Goal: Task Accomplishment & Management: Manage account settings

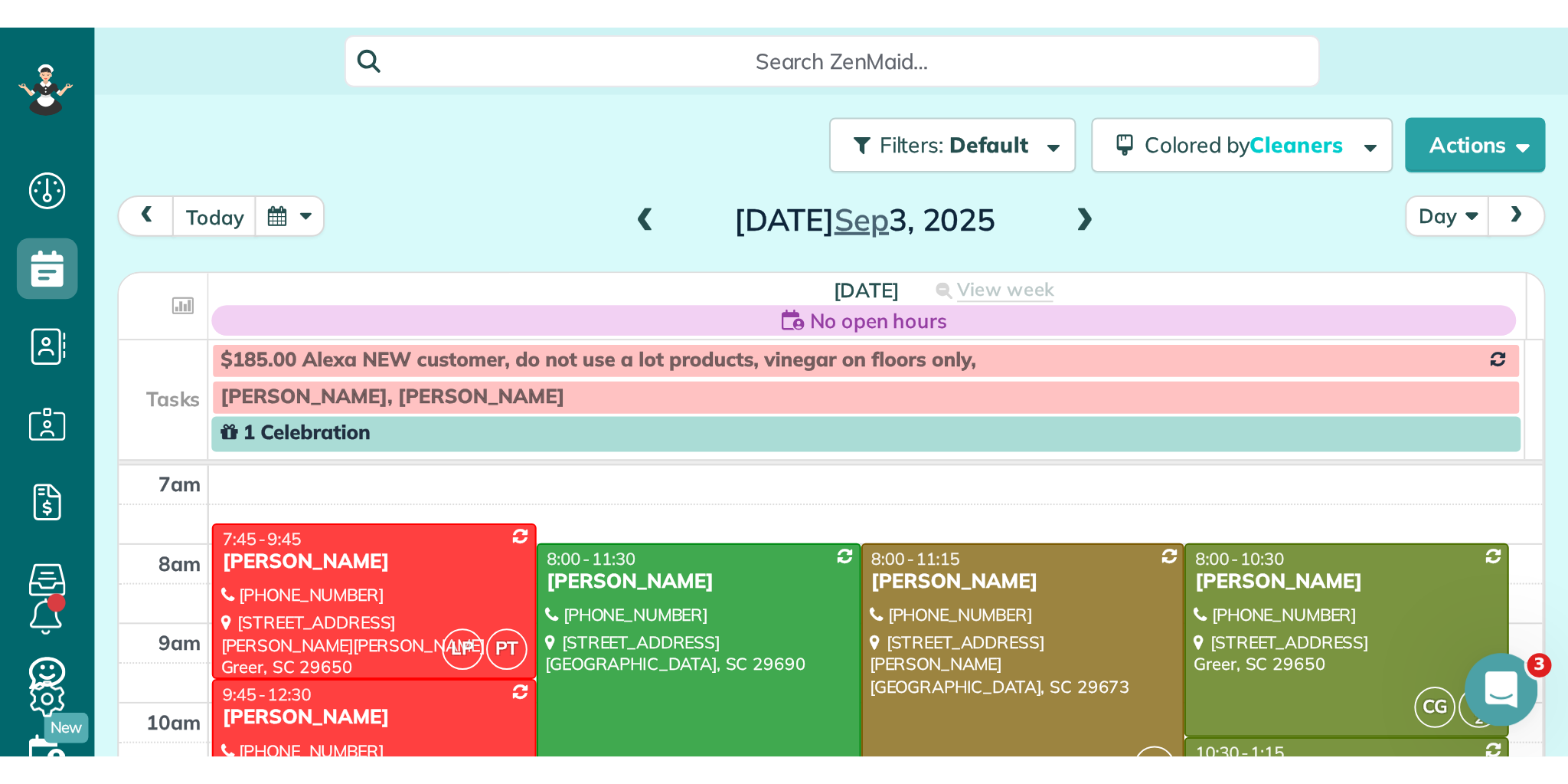
scroll to position [784, 48]
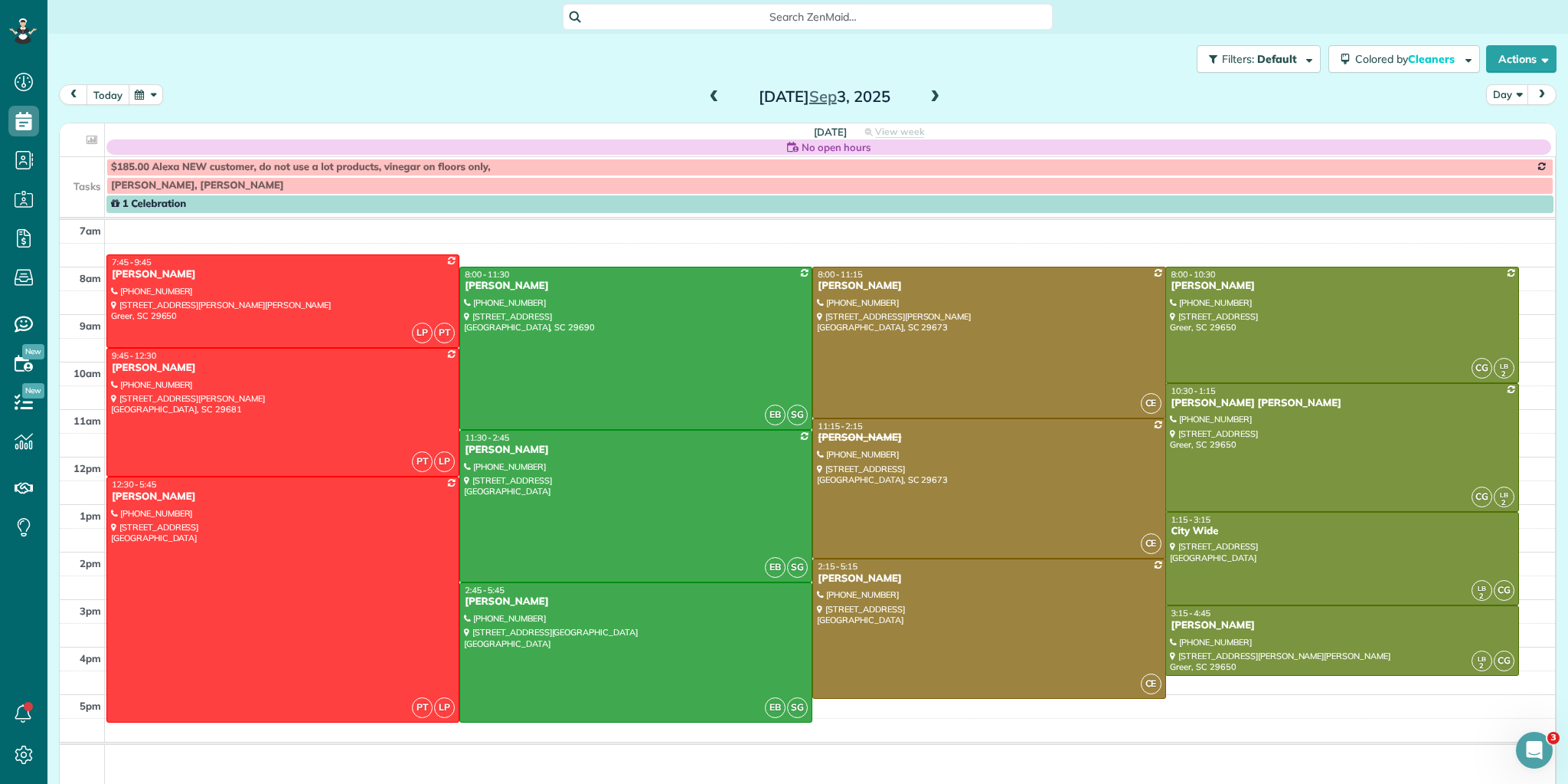
click at [115, 92] on button "today" at bounding box center [108, 94] width 43 height 21
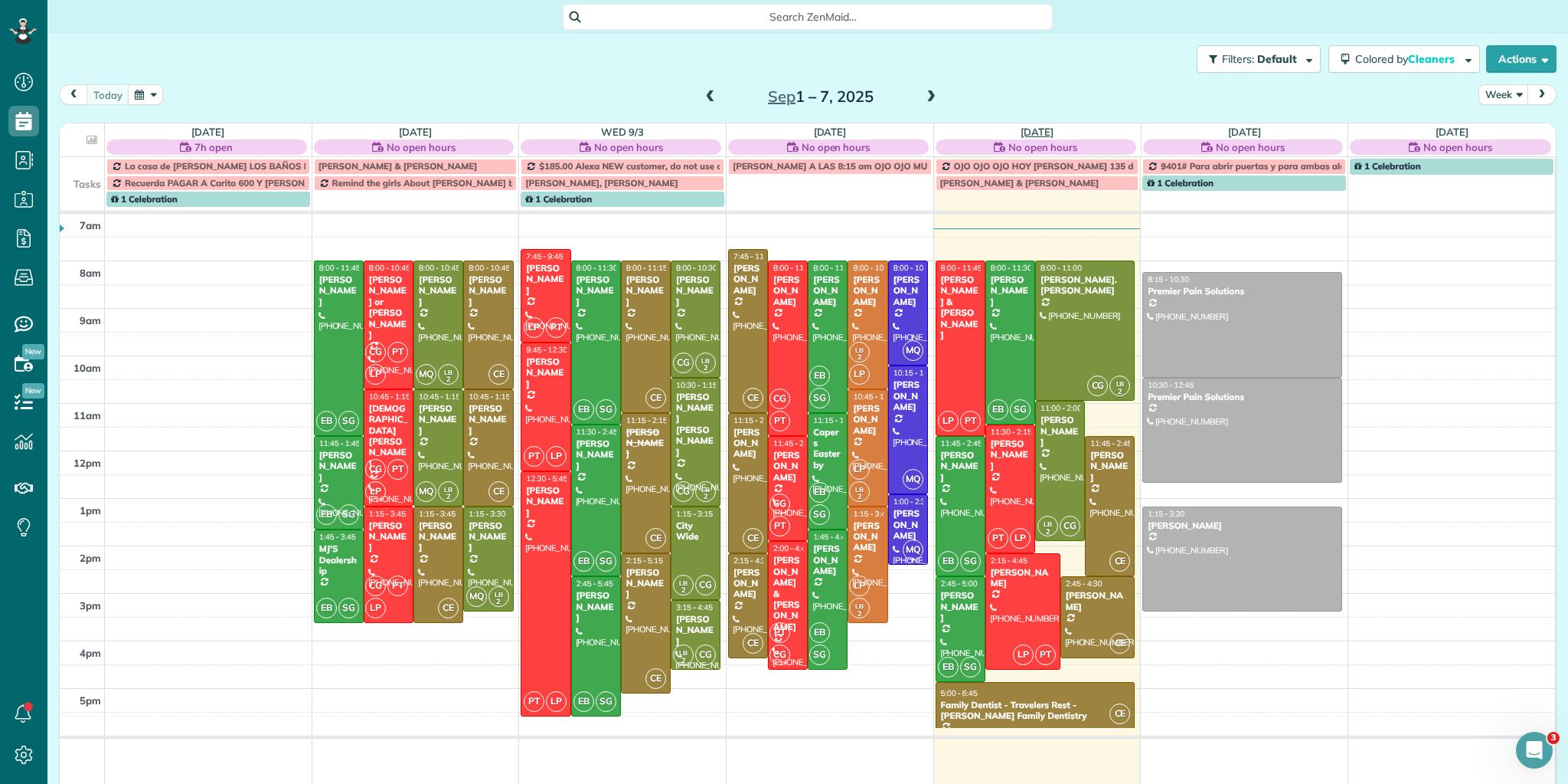
click at [1038, 131] on link "Fri 9/5" at bounding box center [1037, 132] width 33 height 13
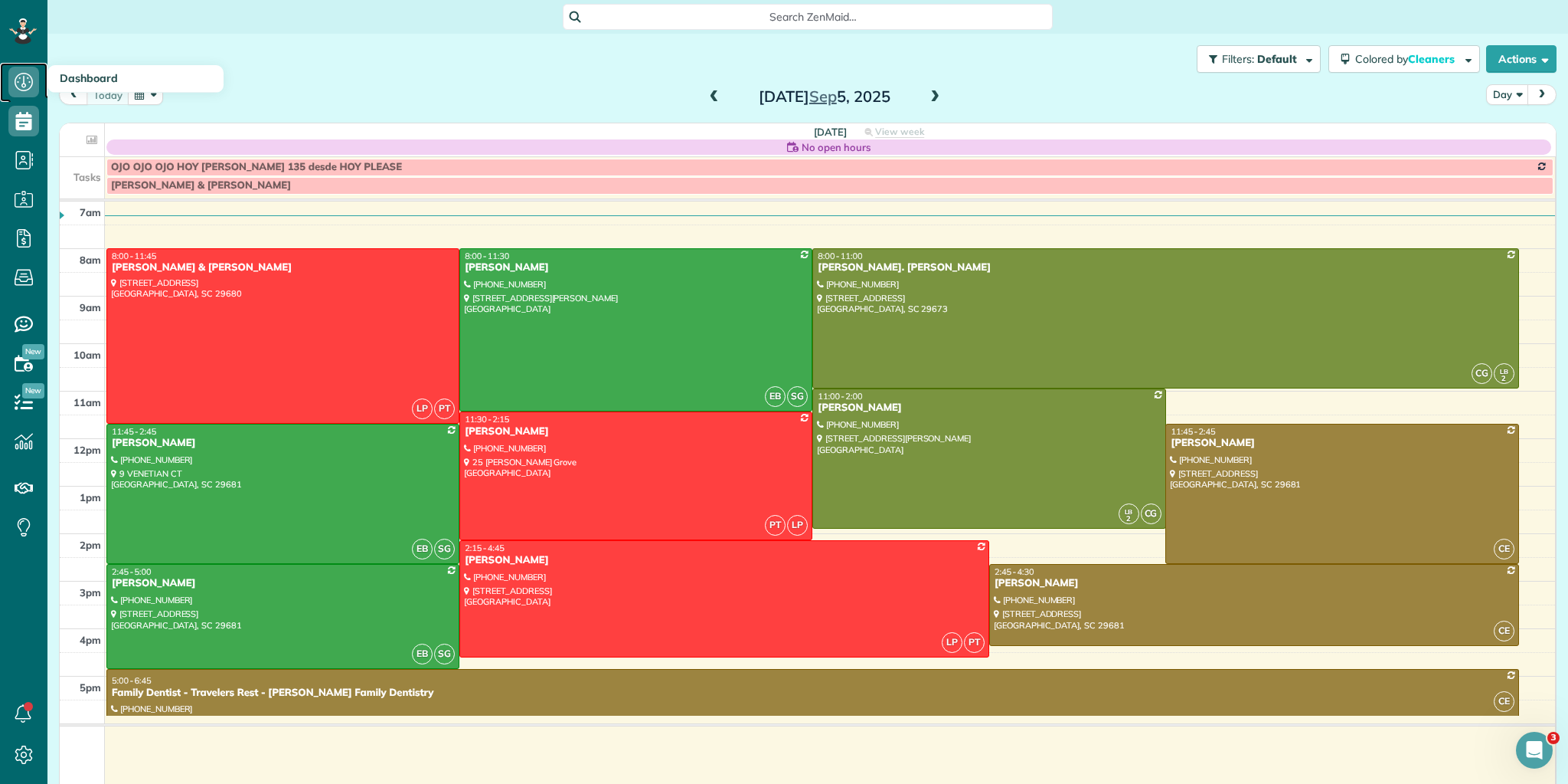
click at [28, 87] on icon at bounding box center [23, 81] width 30 height 30
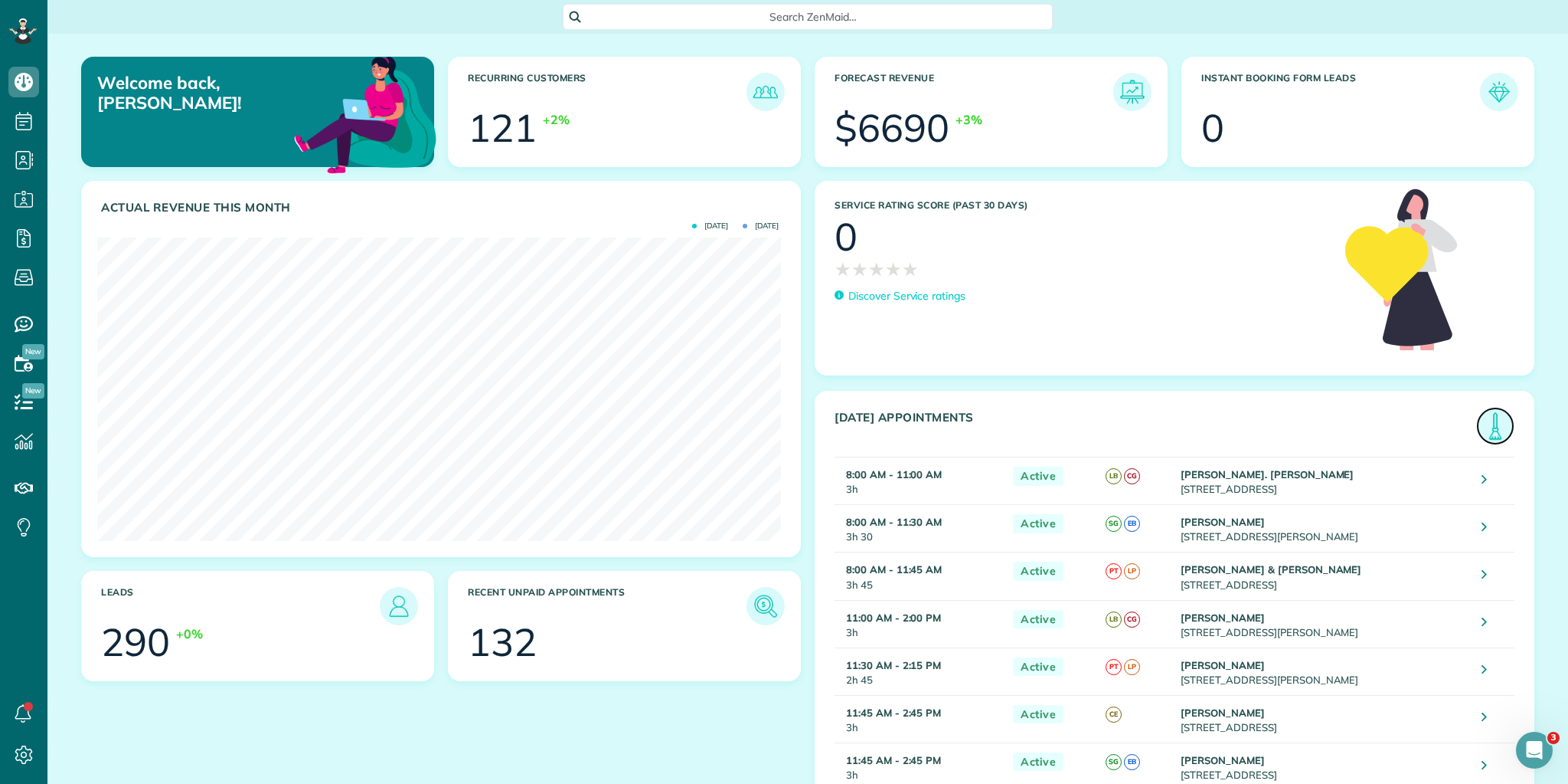
click at [1492, 426] on img at bounding box center [1495, 426] width 35 height 35
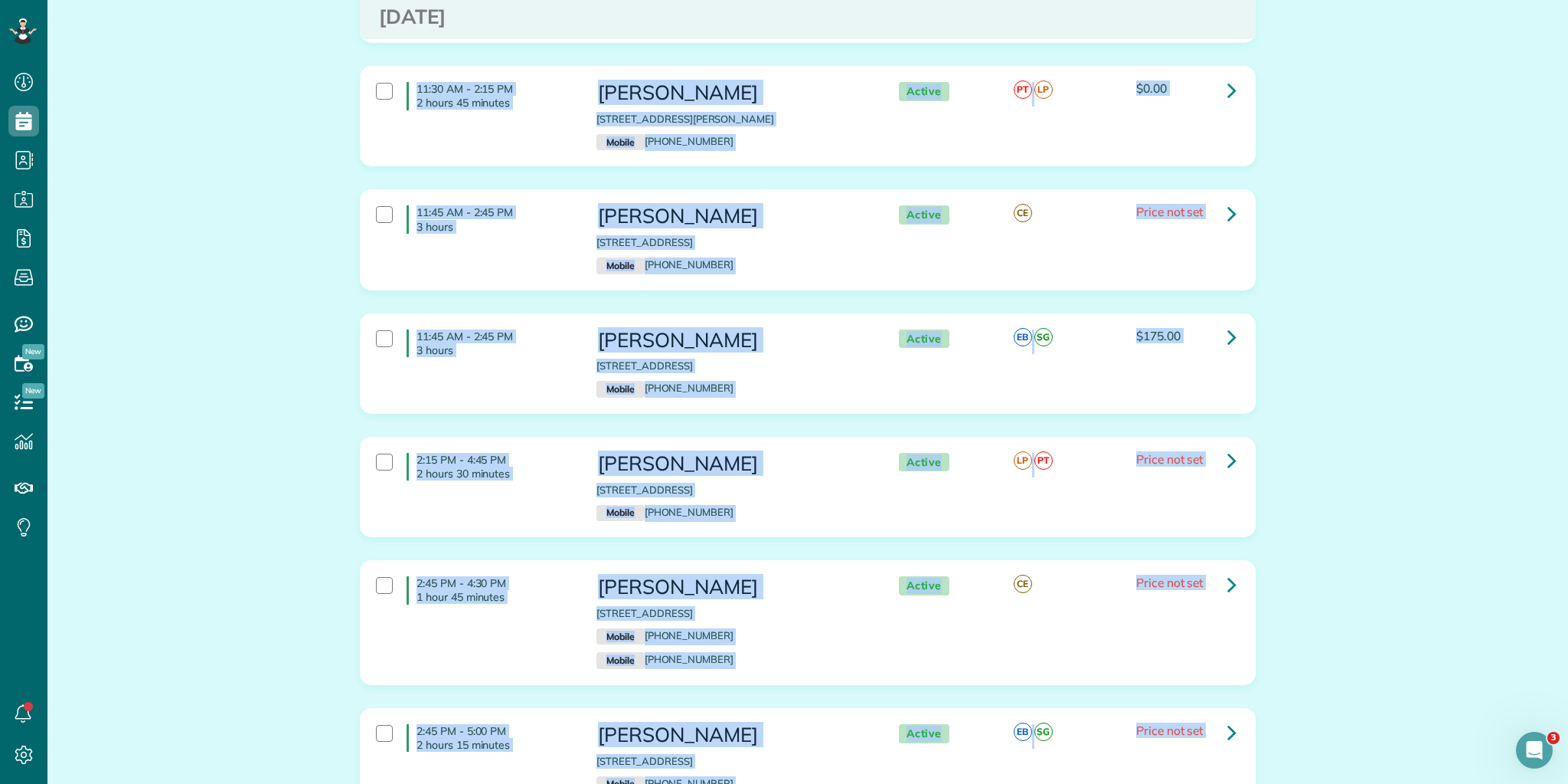
scroll to position [899, 0]
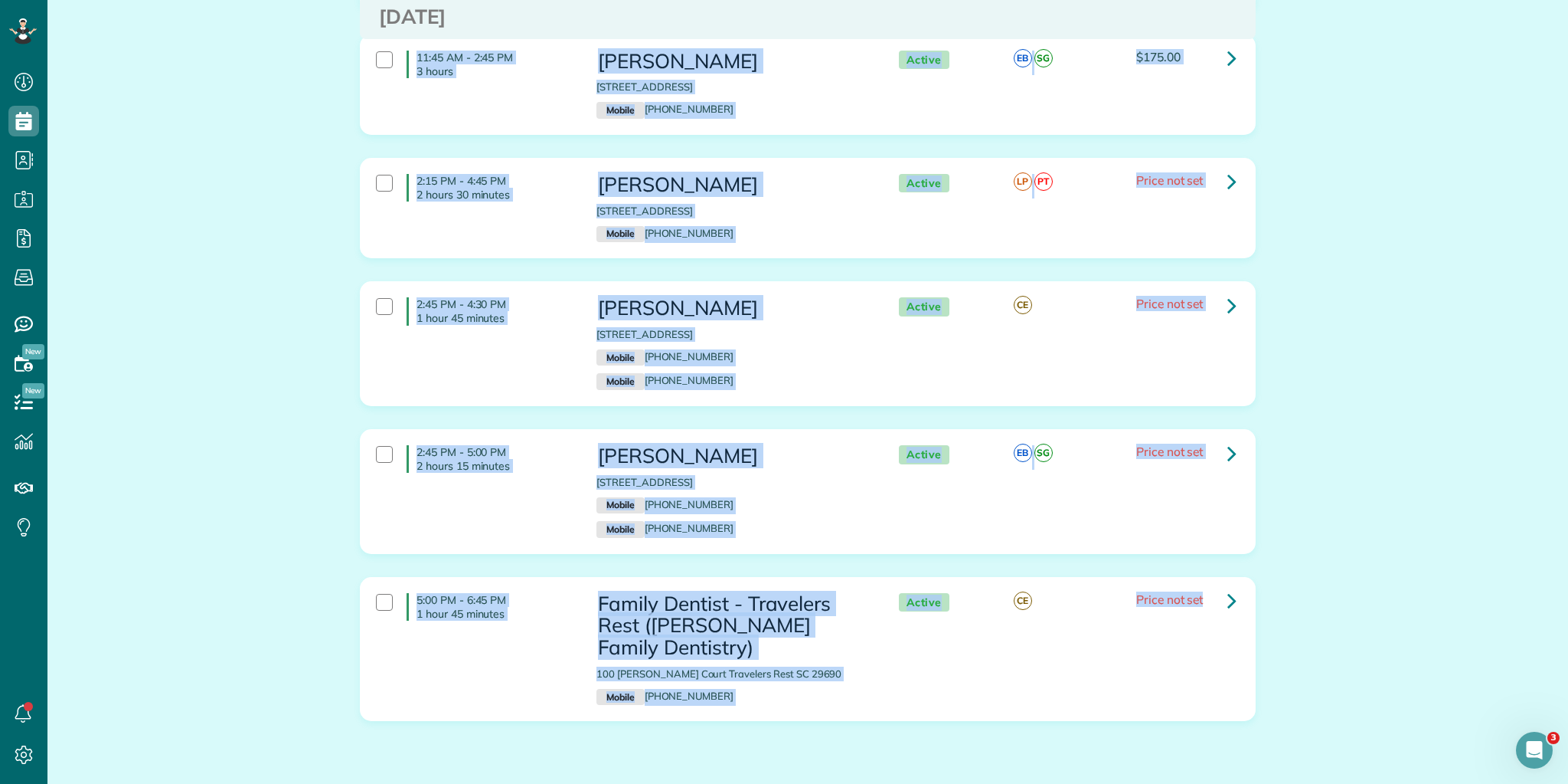
drag, startPoint x: 412, startPoint y: 194, endPoint x: 1474, endPoint y: 698, distance: 1175.5
click at [1565, 783] on html "Dashboard Scheduling Calendar View List View Dispatch View - Weekly scheduling …" at bounding box center [784, 392] width 1568 height 784
copy div "8:00 AM - 11:00 AM 3 hours Brooke St. George 157 Reserve Drive Piedmont SC 2967…"
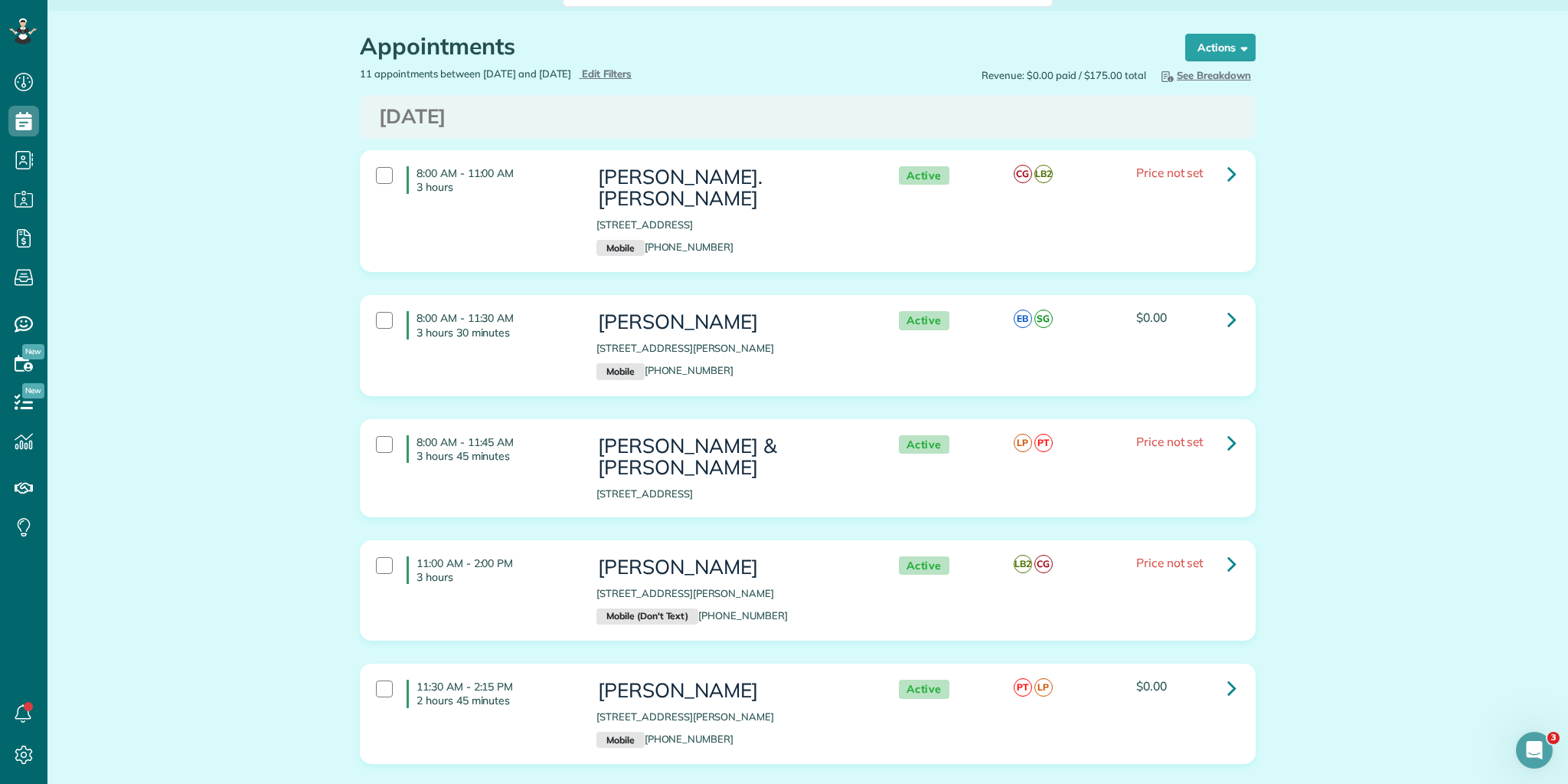
scroll to position [0, 0]
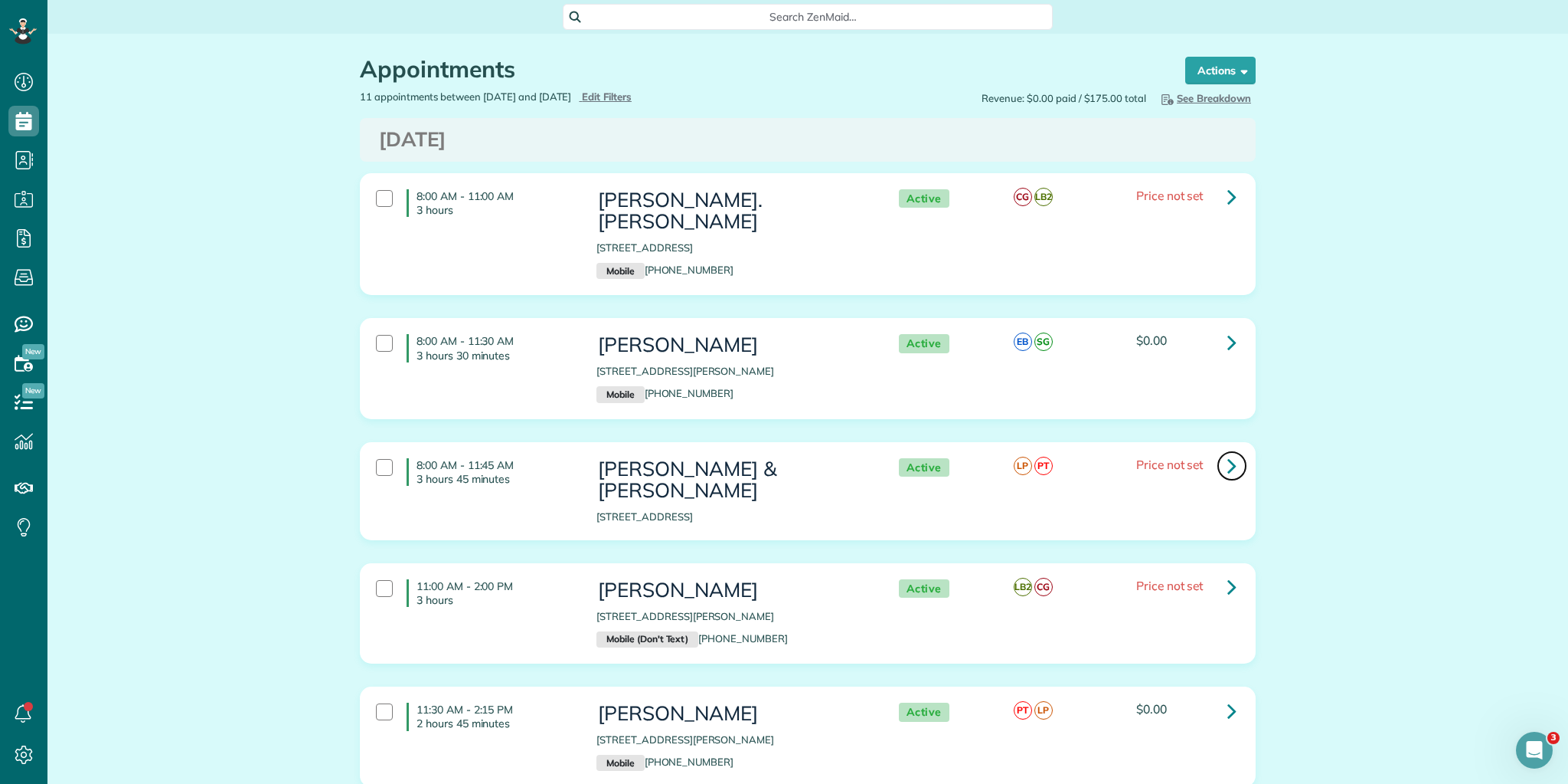
click at [1222, 451] on link at bounding box center [1231, 465] width 30 height 30
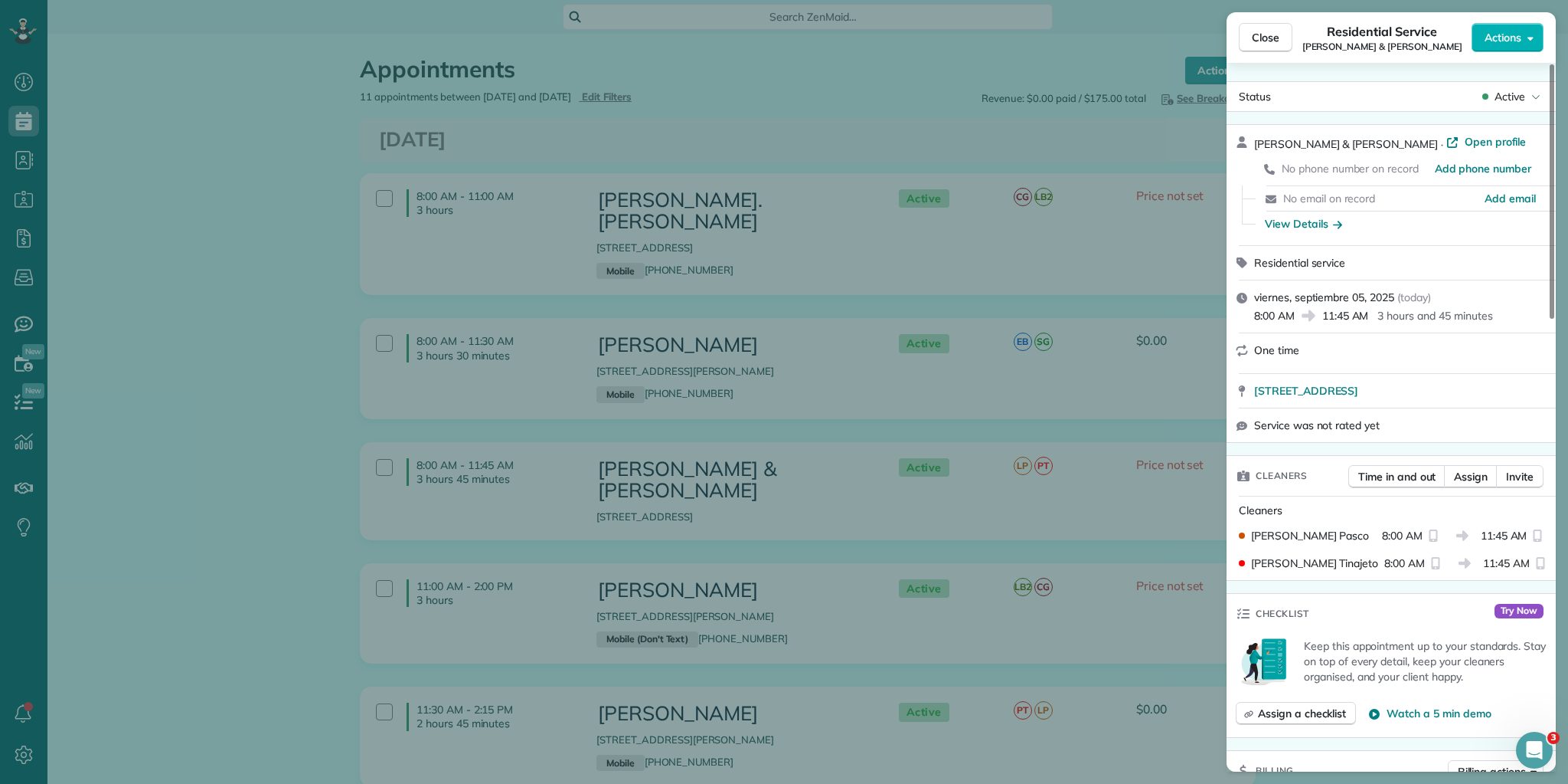
click at [1464, 141] on span "Open profile" at bounding box center [1495, 142] width 62 height 16
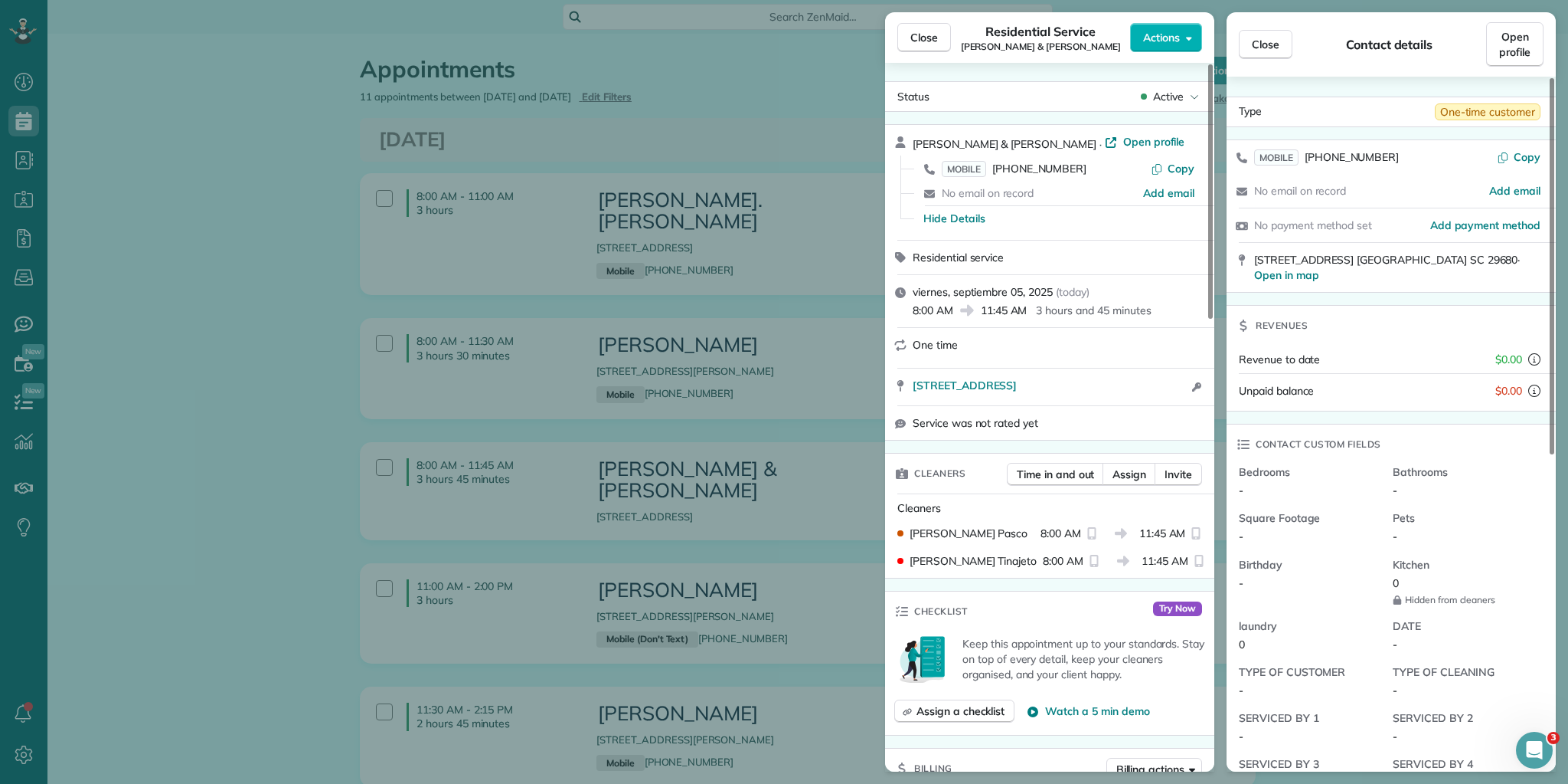
click at [21, 86] on div "Close Residential Service Mr. Harold & Lesa Benjamin Actions Status Active Mr. …" at bounding box center [784, 392] width 1568 height 784
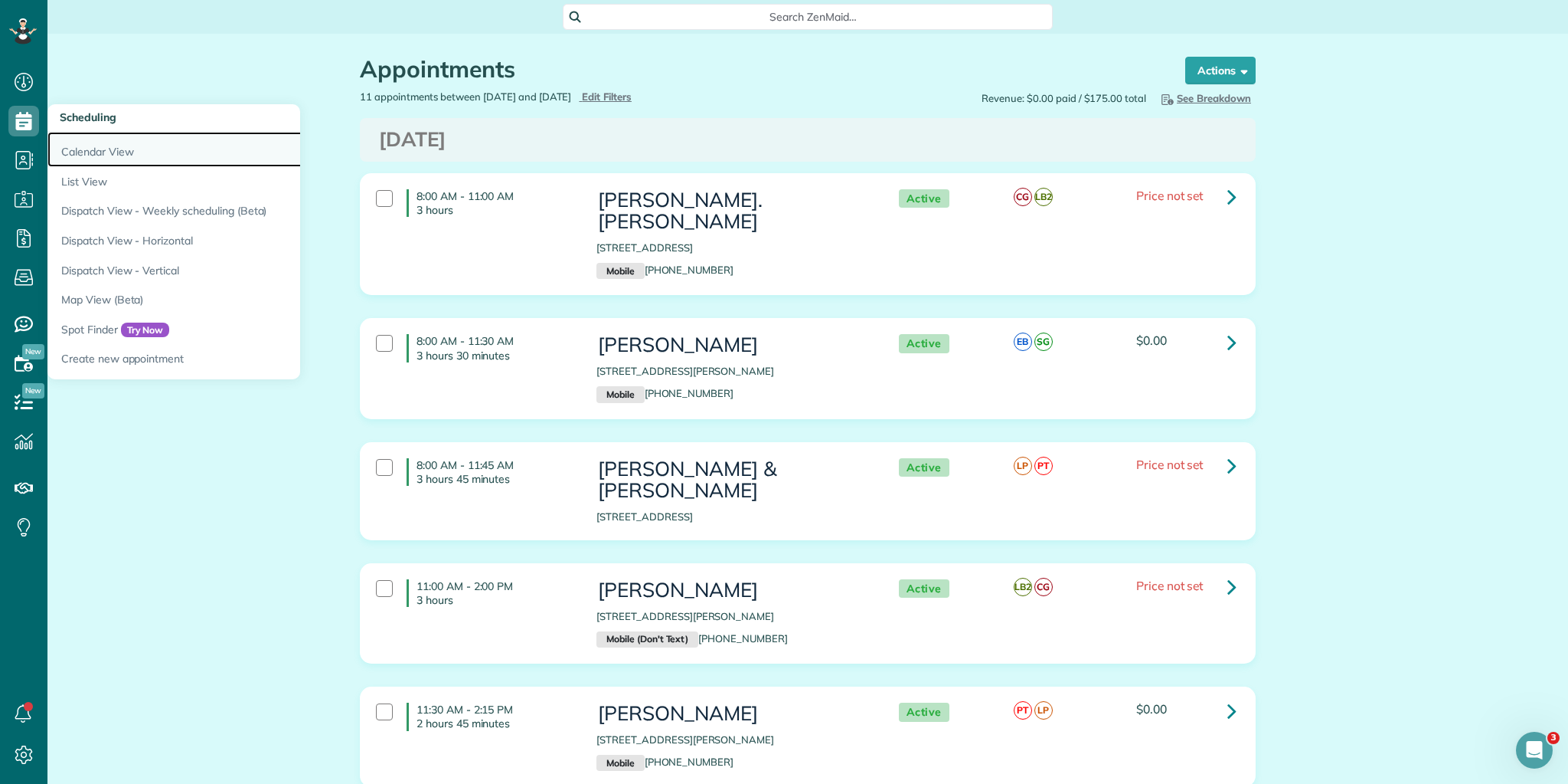
click at [95, 147] on link "Calendar View" at bounding box center [239, 150] width 383 height 35
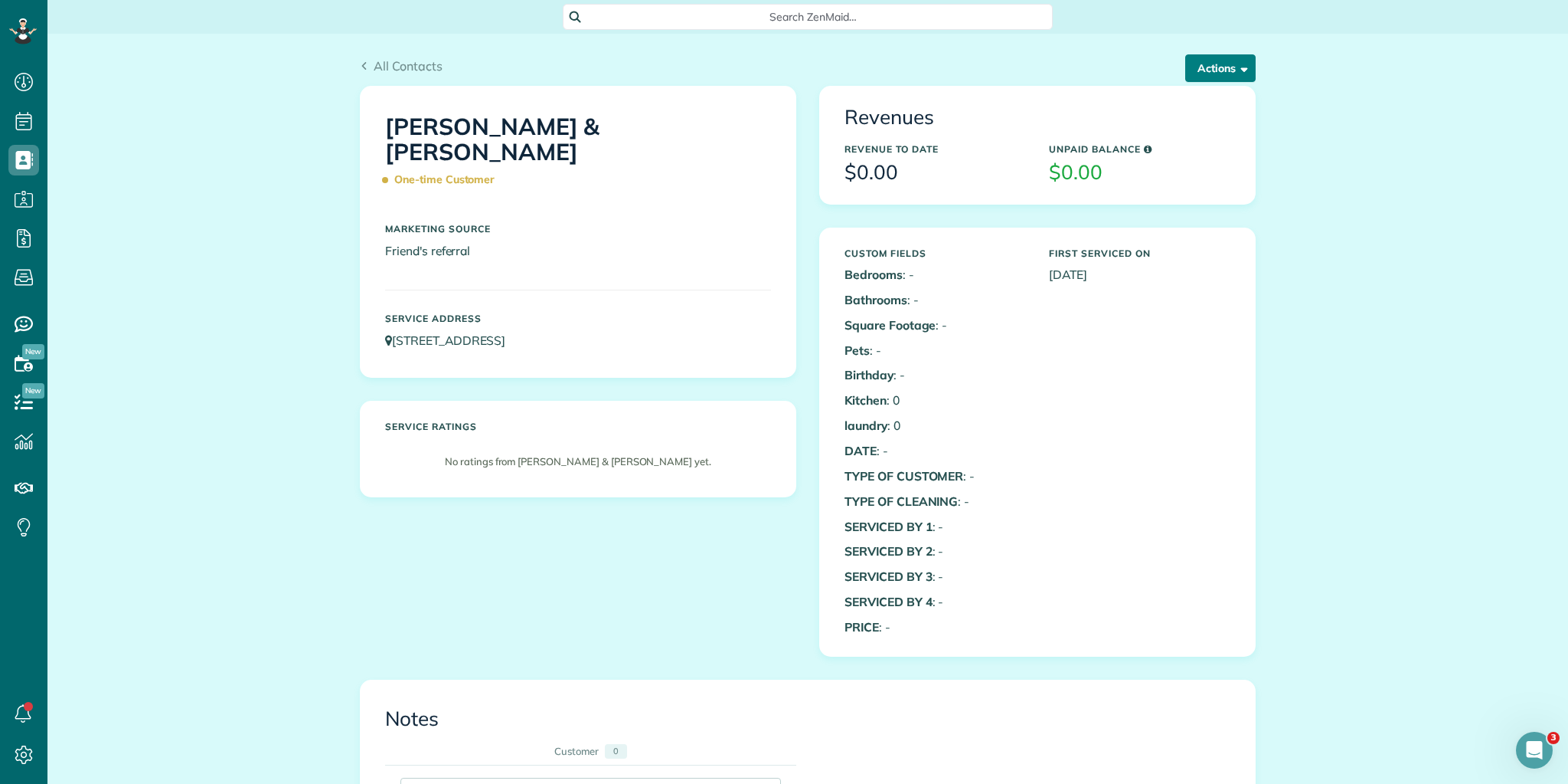
click at [1231, 65] on button "Actions" at bounding box center [1220, 68] width 70 height 27
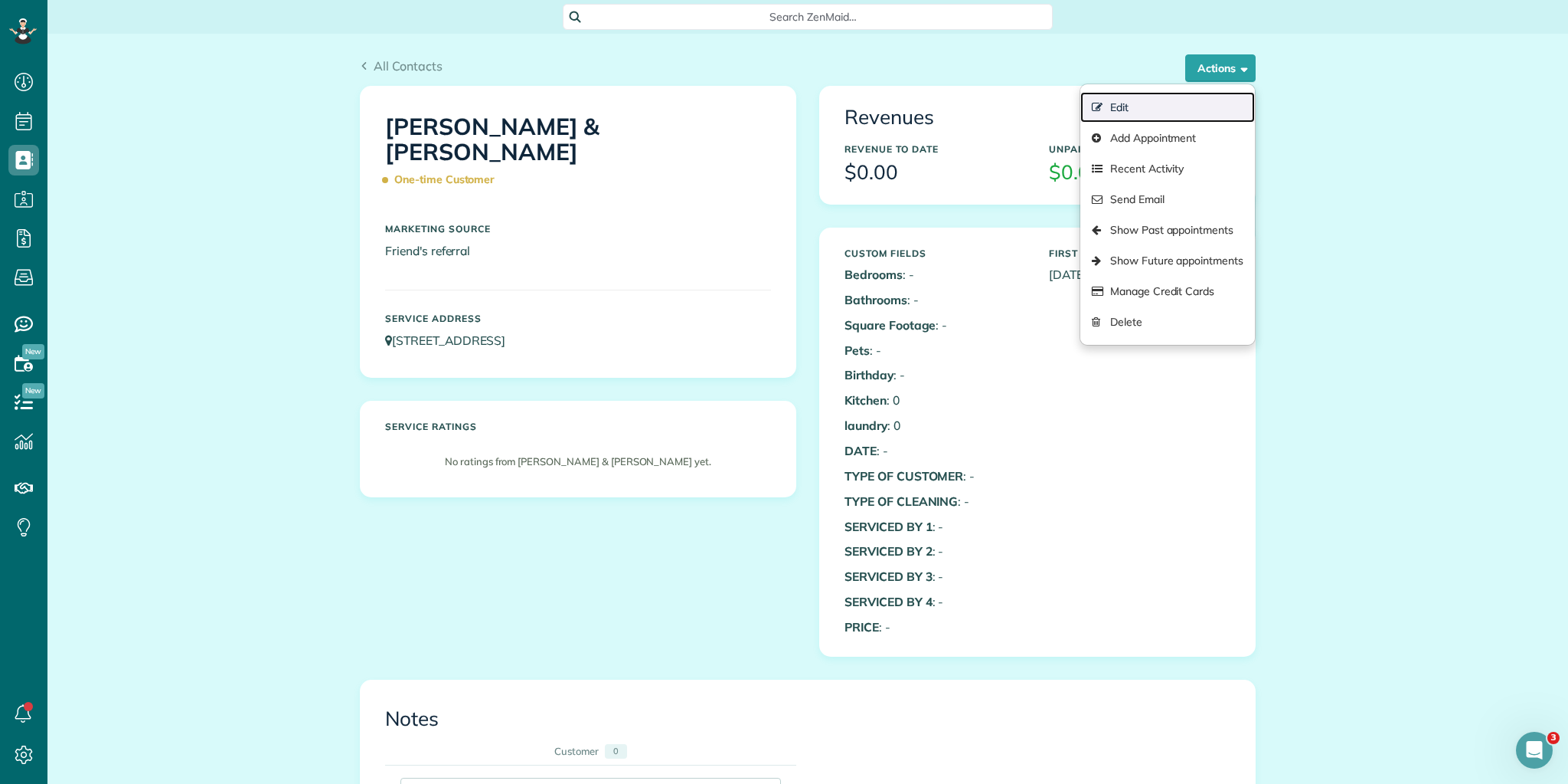
click at [1109, 111] on link "Edit" at bounding box center [1167, 107] width 175 height 30
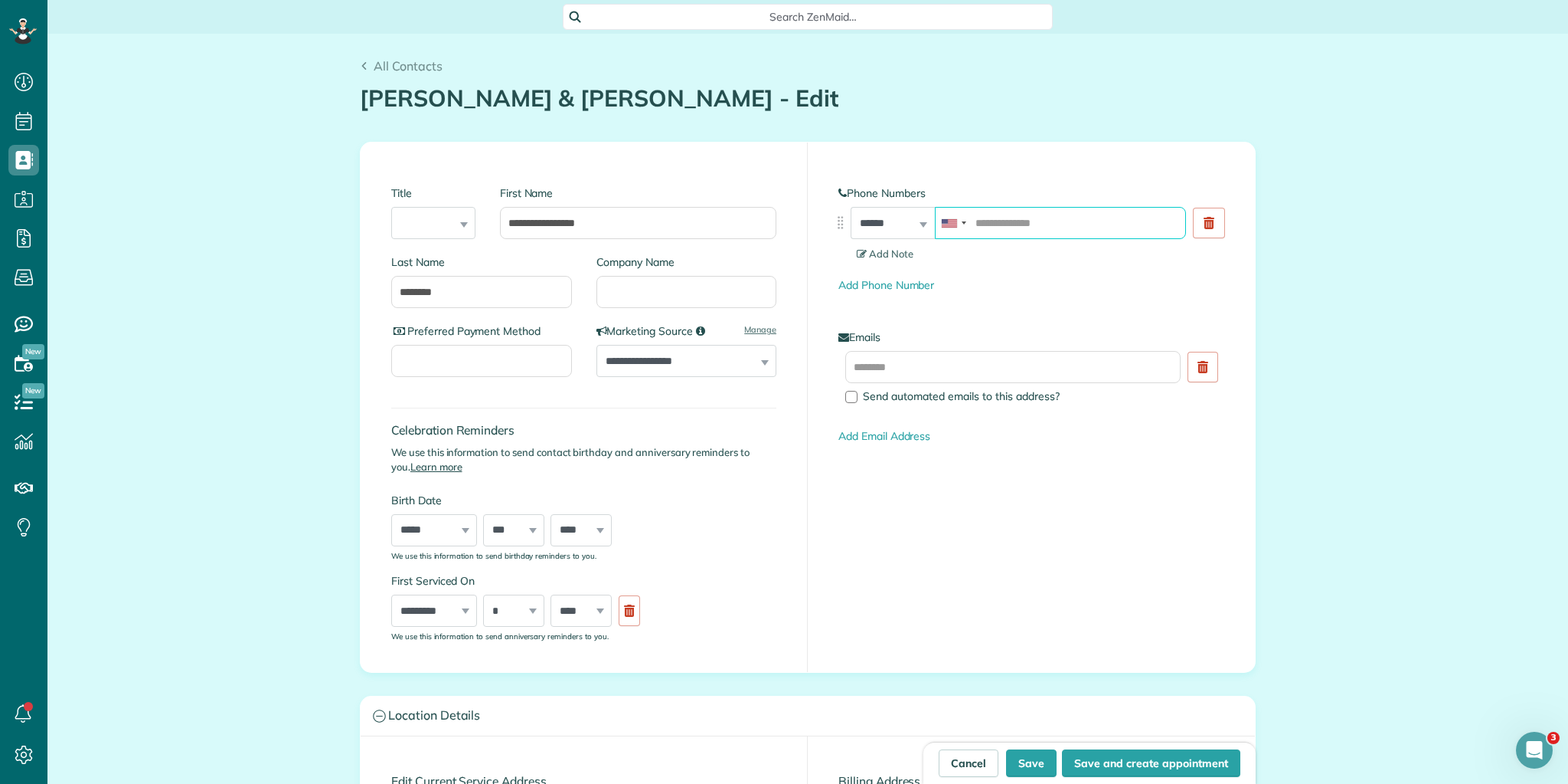
click at [1002, 217] on input "tel" at bounding box center [1060, 223] width 251 height 32
click at [1053, 556] on div "**********" at bounding box center [807, 407] width 894 height 529
click at [1044, 762] on button "Save" at bounding box center [1032, 762] width 51 height 27
type input "**********"
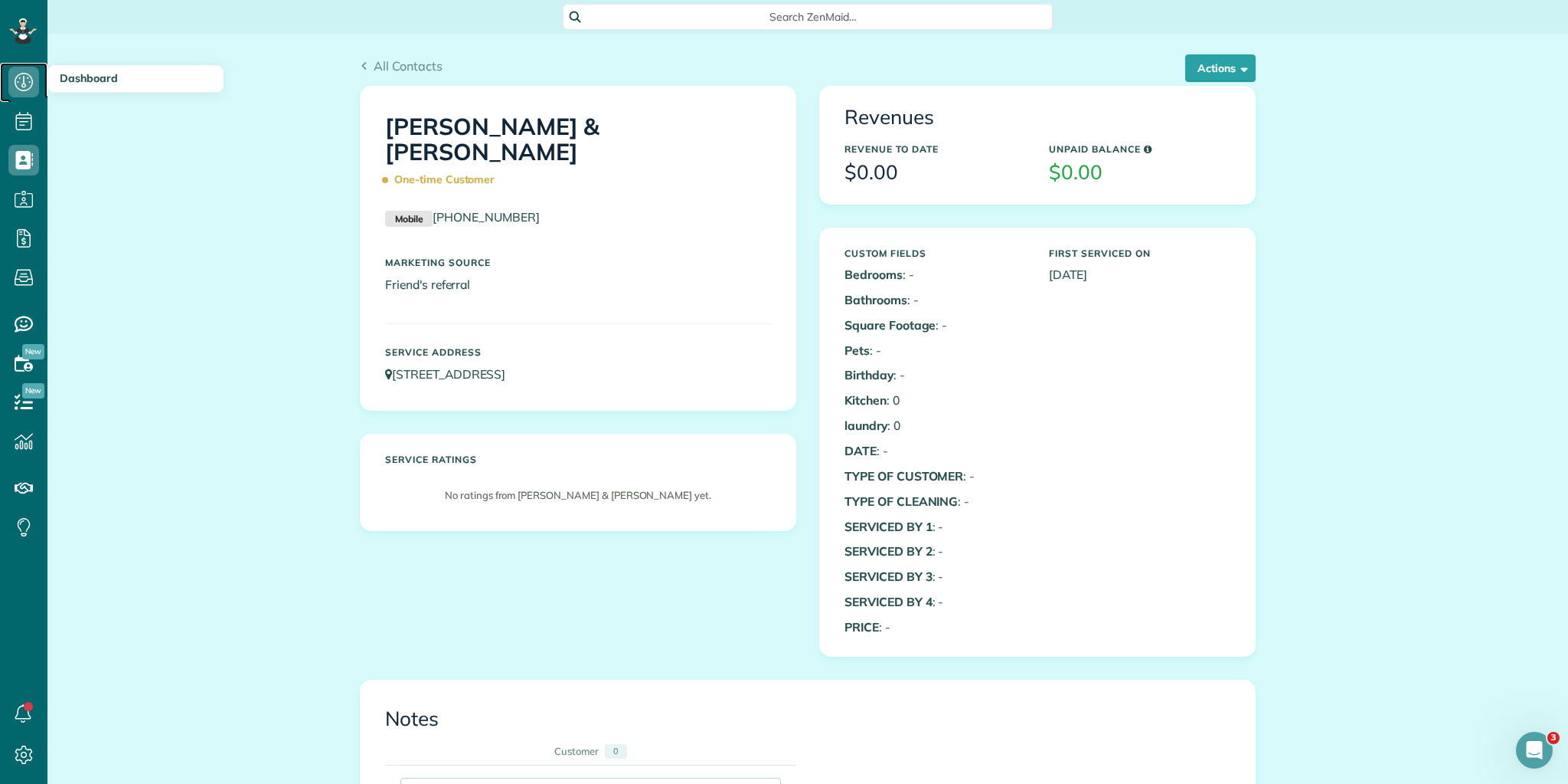
click at [33, 79] on icon at bounding box center [23, 81] width 30 height 30
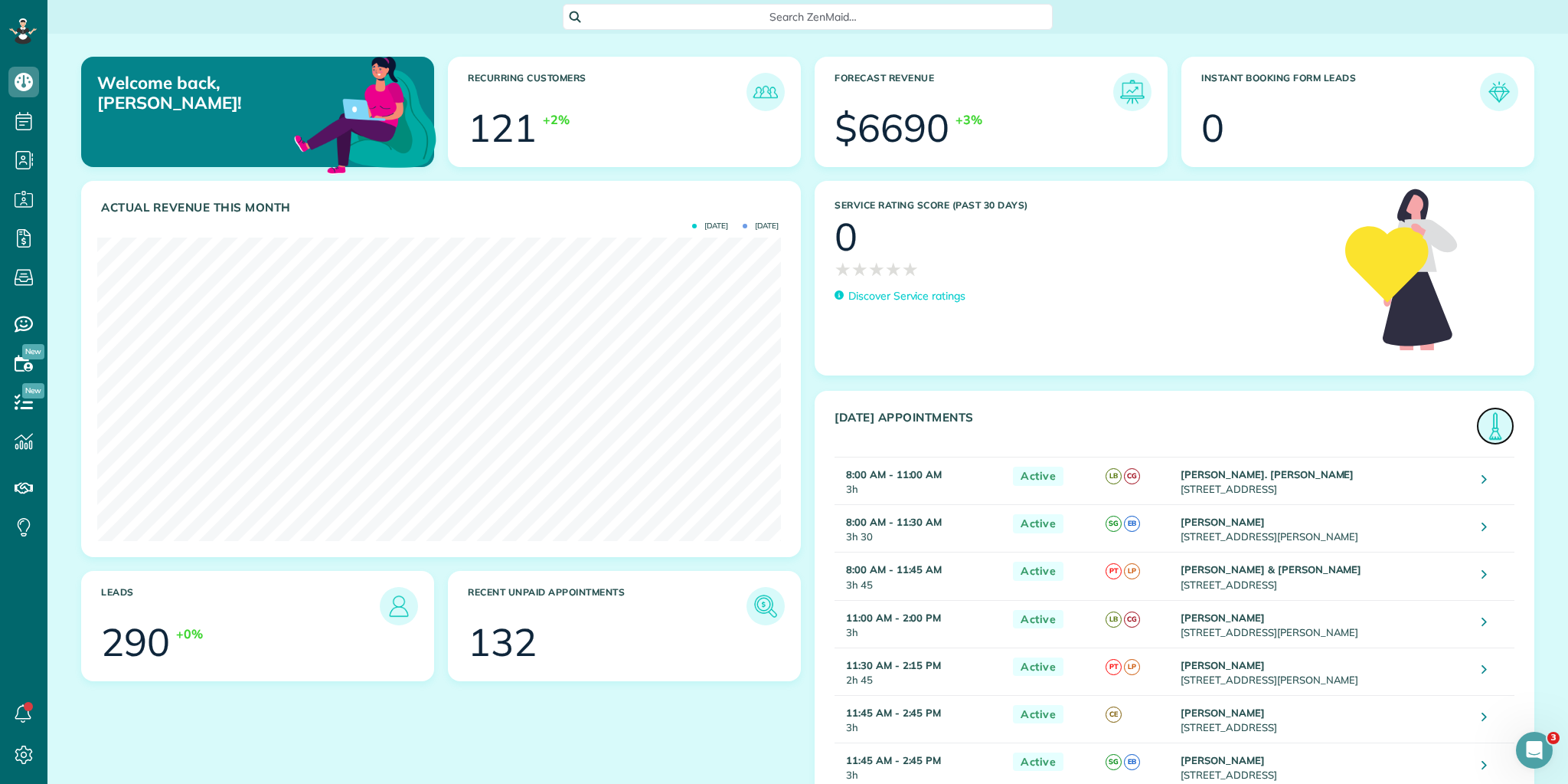
click at [1483, 423] on img at bounding box center [1495, 426] width 35 height 35
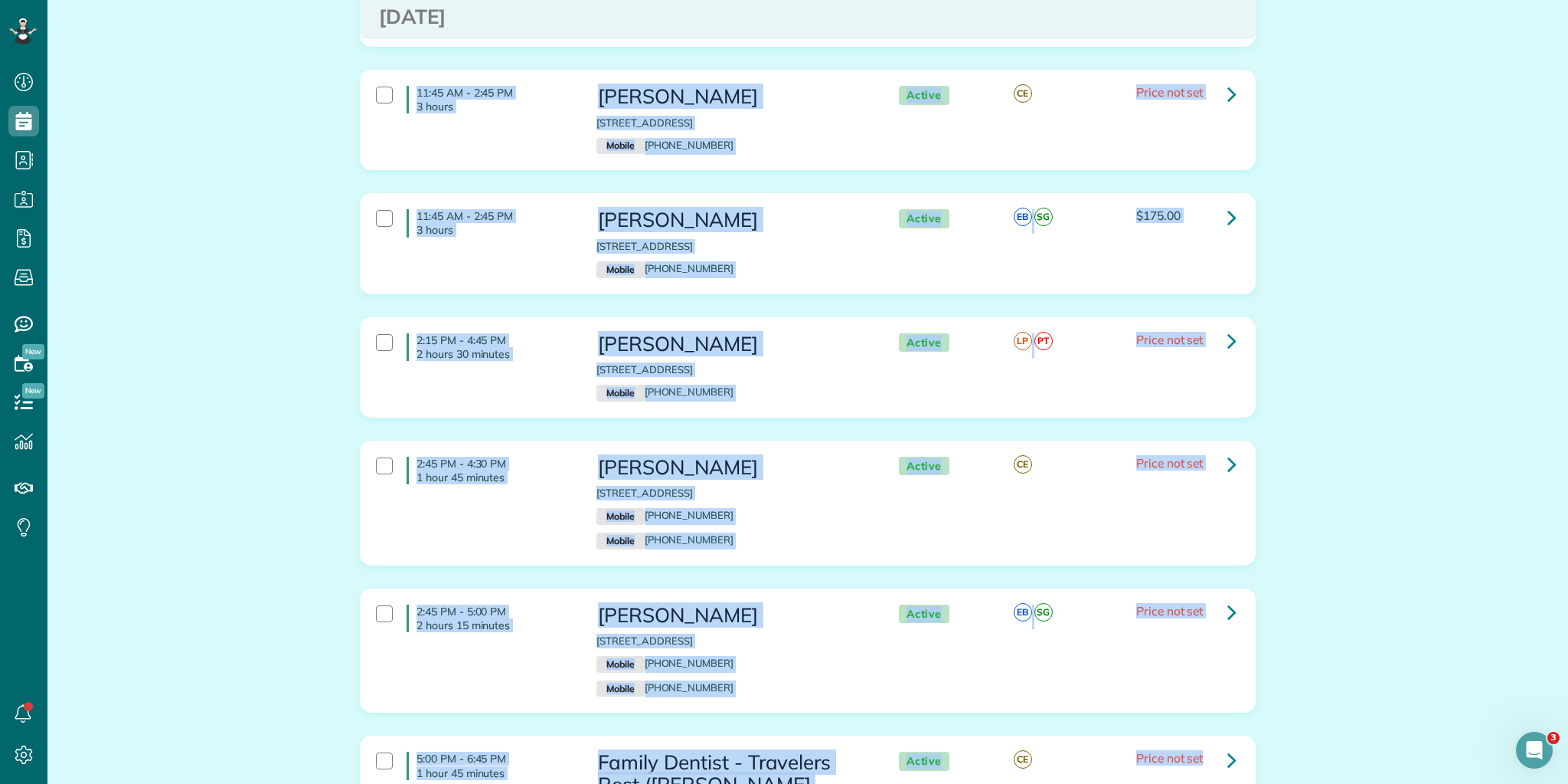
scroll to position [924, 0]
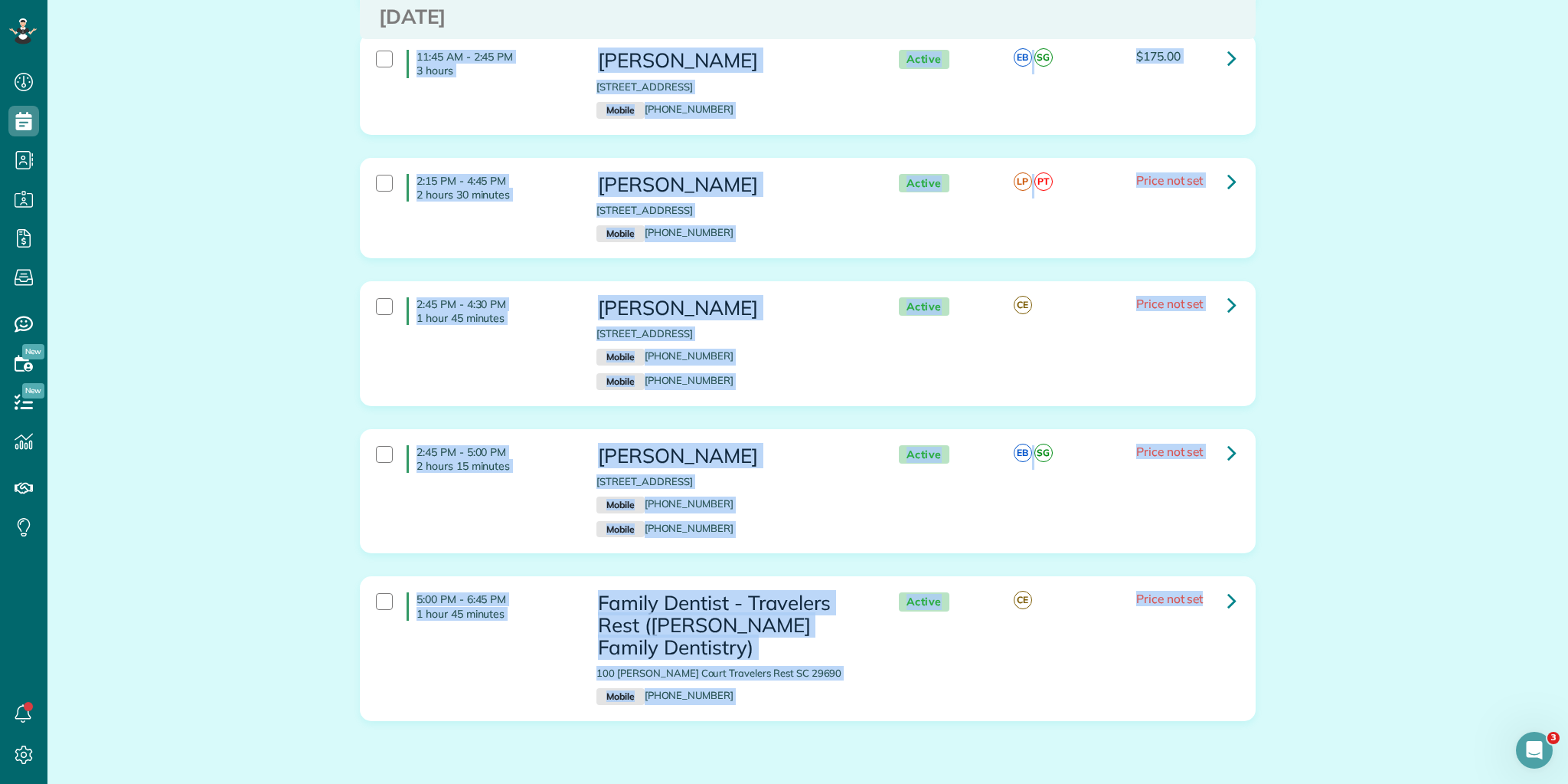
drag, startPoint x: 412, startPoint y: 193, endPoint x: 1392, endPoint y: 777, distance: 1140.8
click at [1403, 783] on html "Dashboard Scheduling Calendar View List View Dispatch View - Weekly scheduling …" at bounding box center [784, 392] width 1568 height 784
copy div "8:00 AM - 11:00 AM 3 hours Brooke St. George 157 Reserve Drive Piedmont SC 2967…"
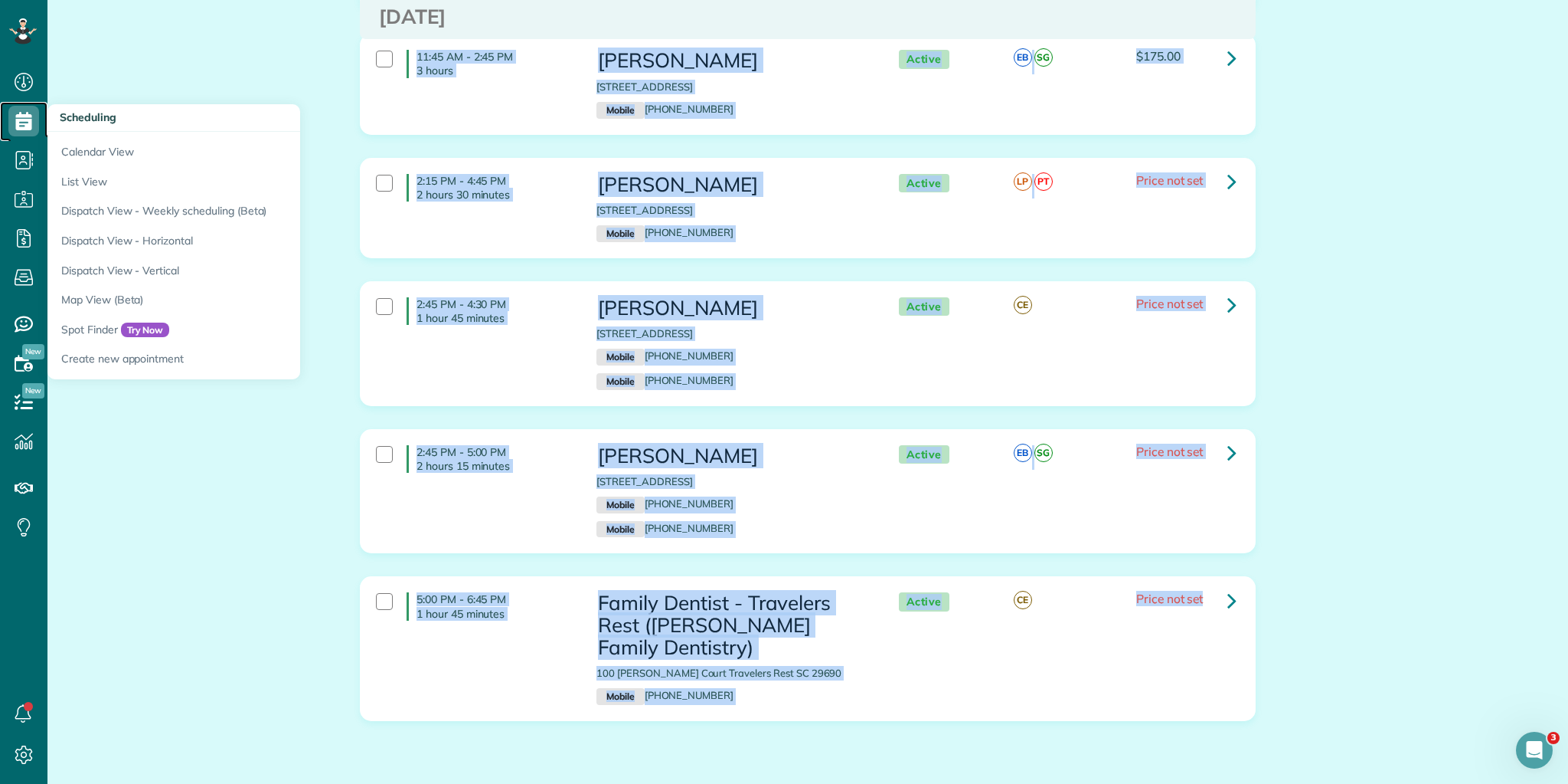
click at [35, 116] on icon at bounding box center [23, 120] width 30 height 30
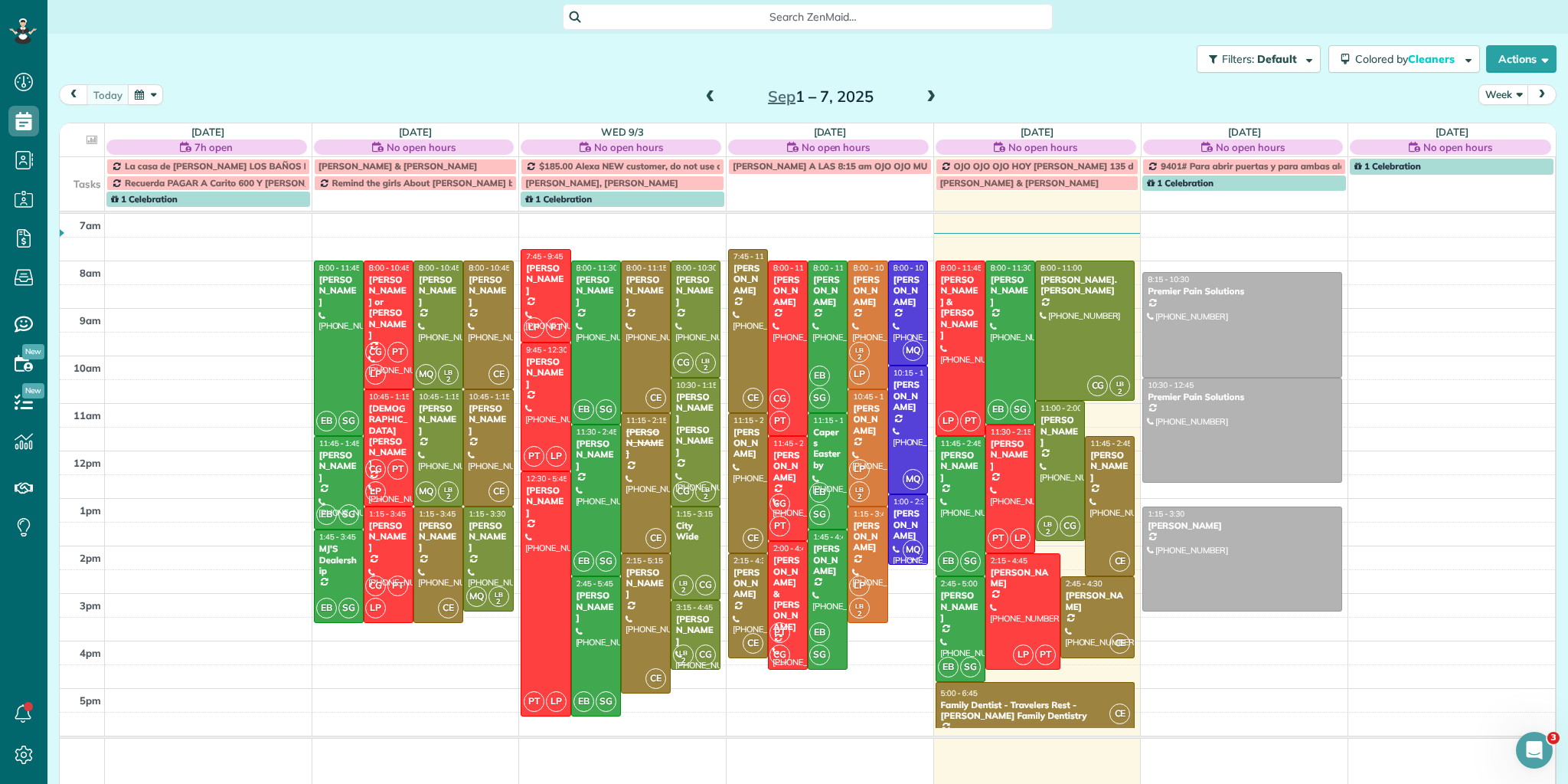
click at [148, 92] on button "button" at bounding box center [146, 94] width 35 height 21
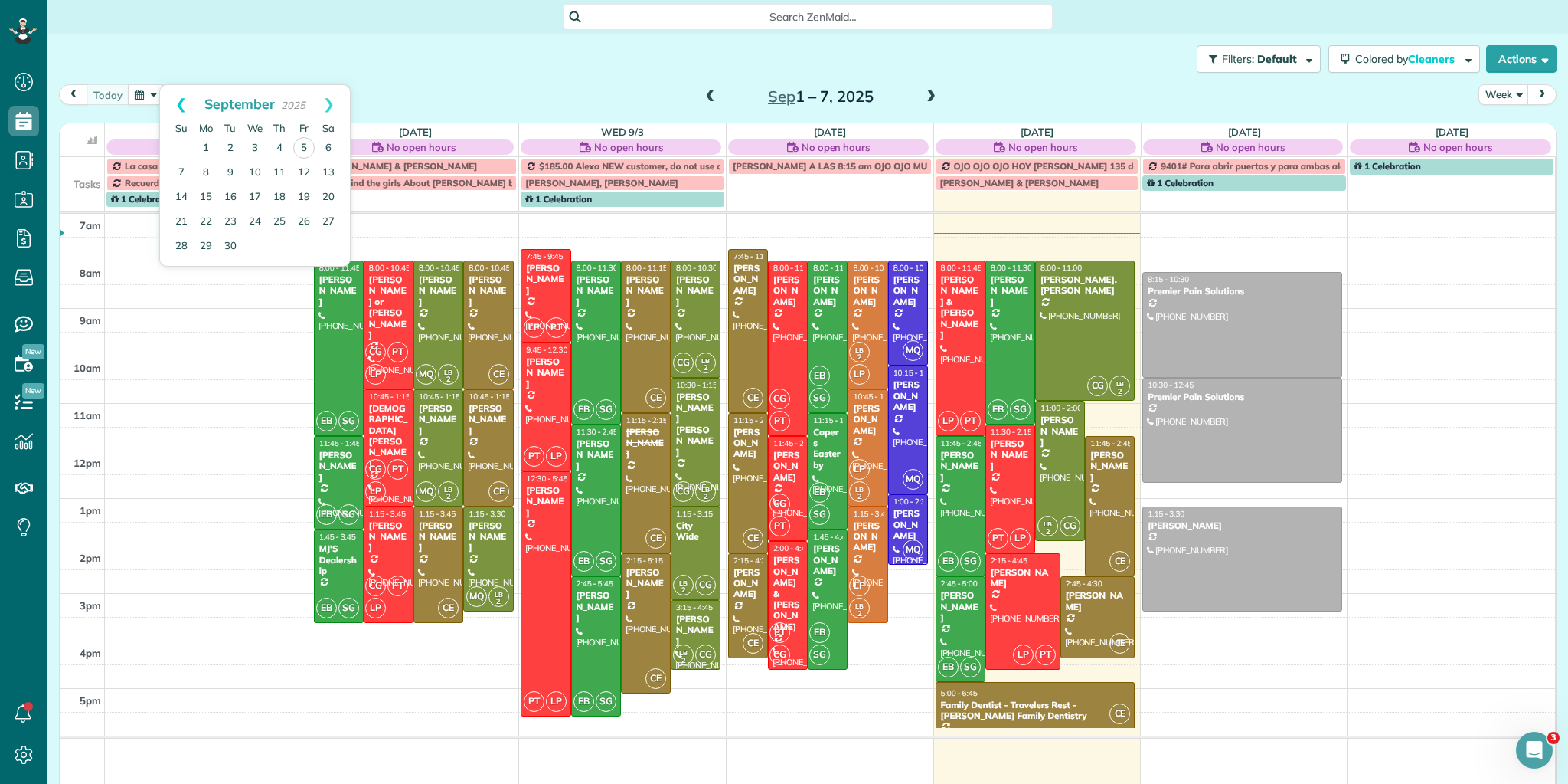
click at [182, 101] on link "Prev" at bounding box center [181, 104] width 42 height 38
click at [207, 242] on link "25" at bounding box center [205, 245] width 24 height 24
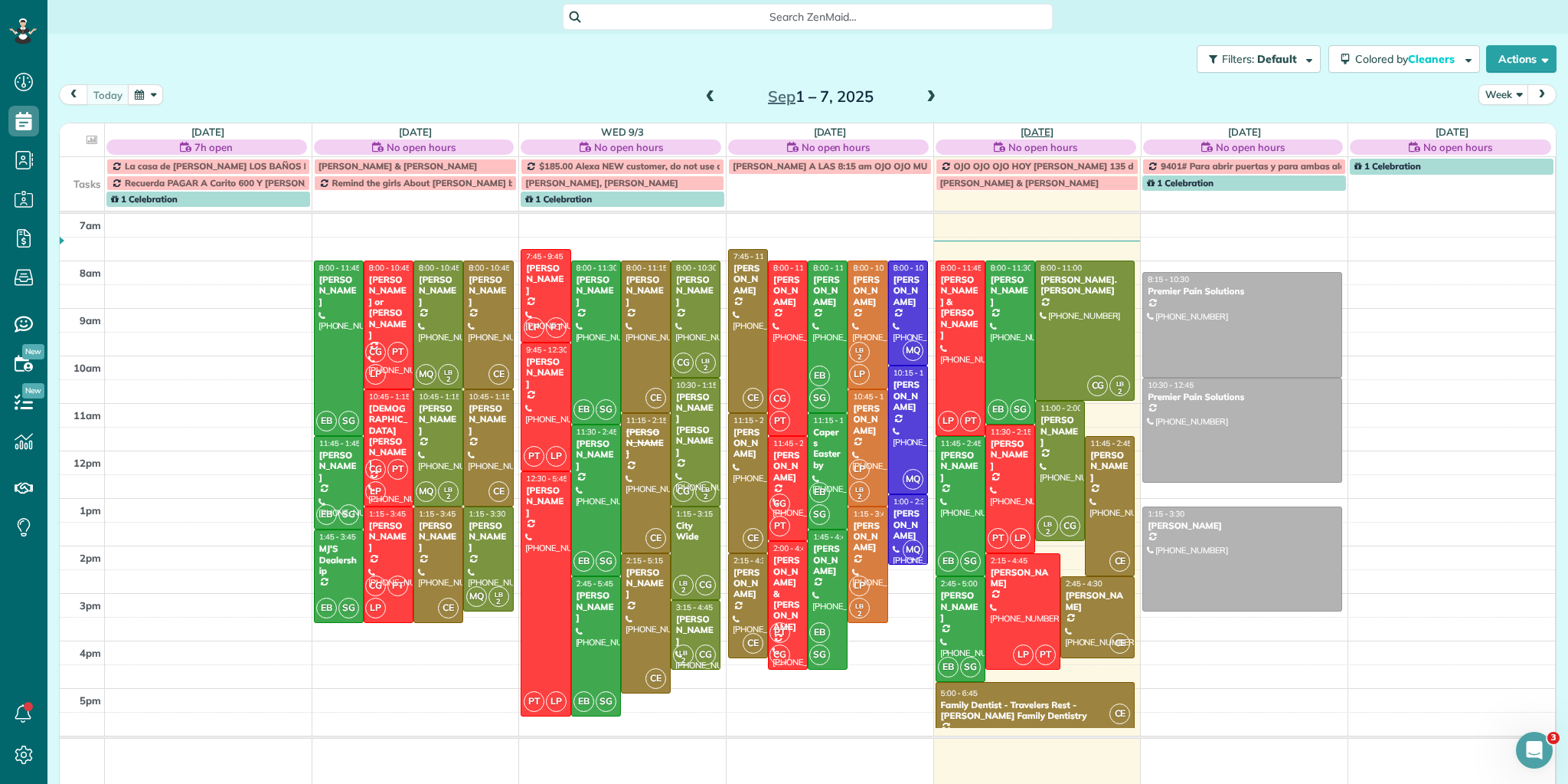
click at [1033, 129] on link "[DATE]" at bounding box center [1037, 132] width 33 height 13
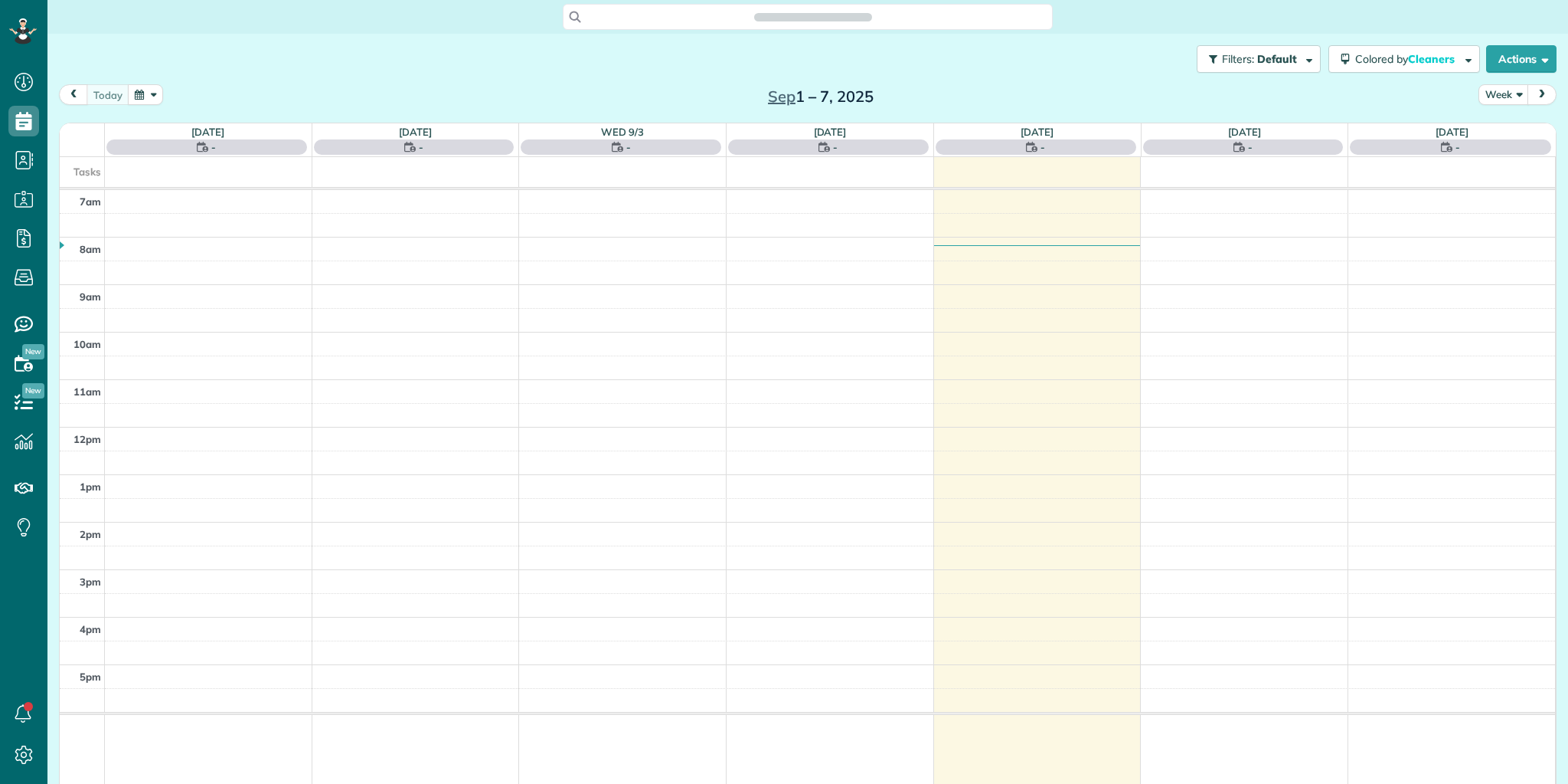
scroll to position [7, 7]
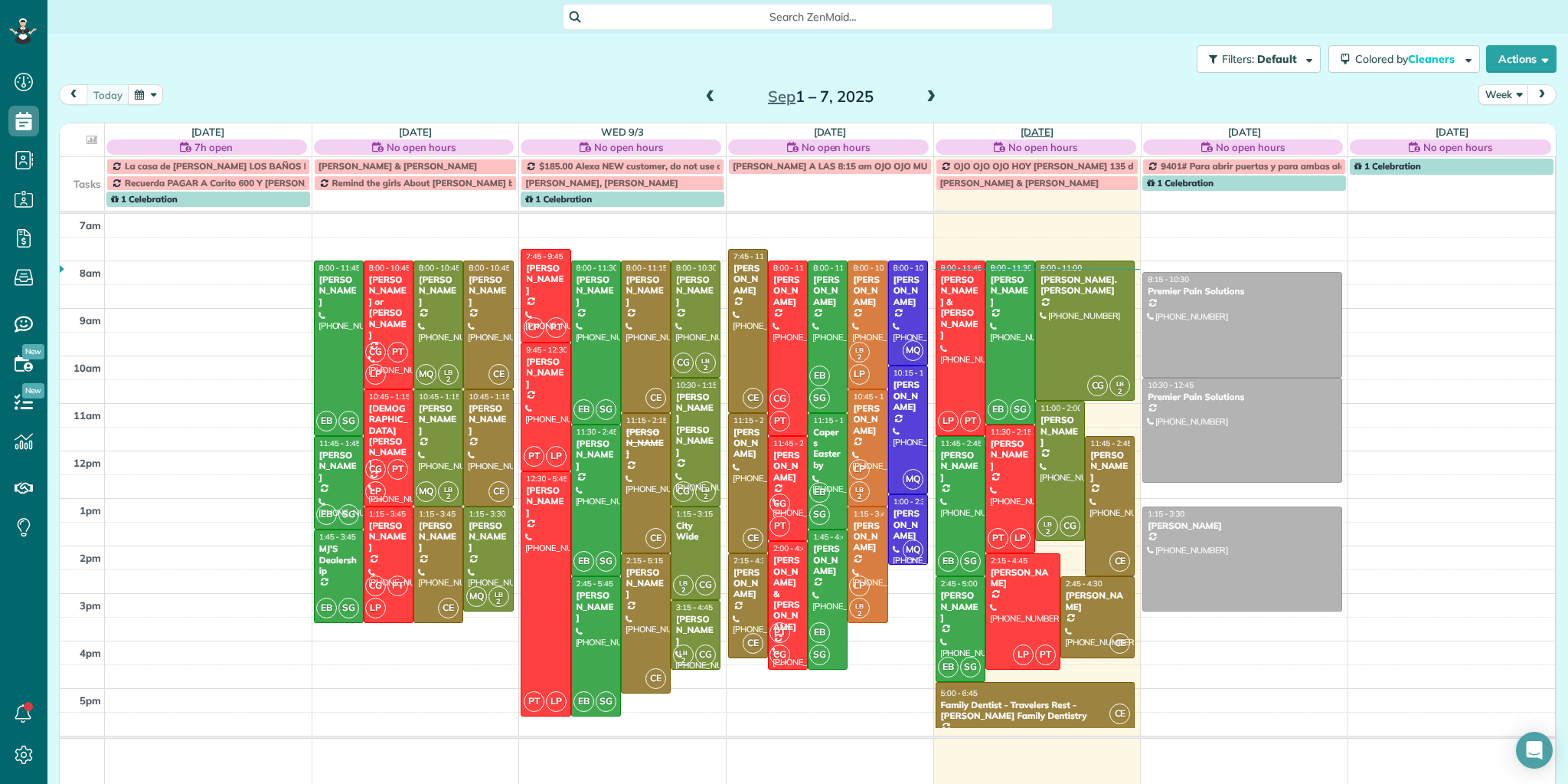
click at [1027, 128] on link "[DATE]" at bounding box center [1037, 132] width 33 height 13
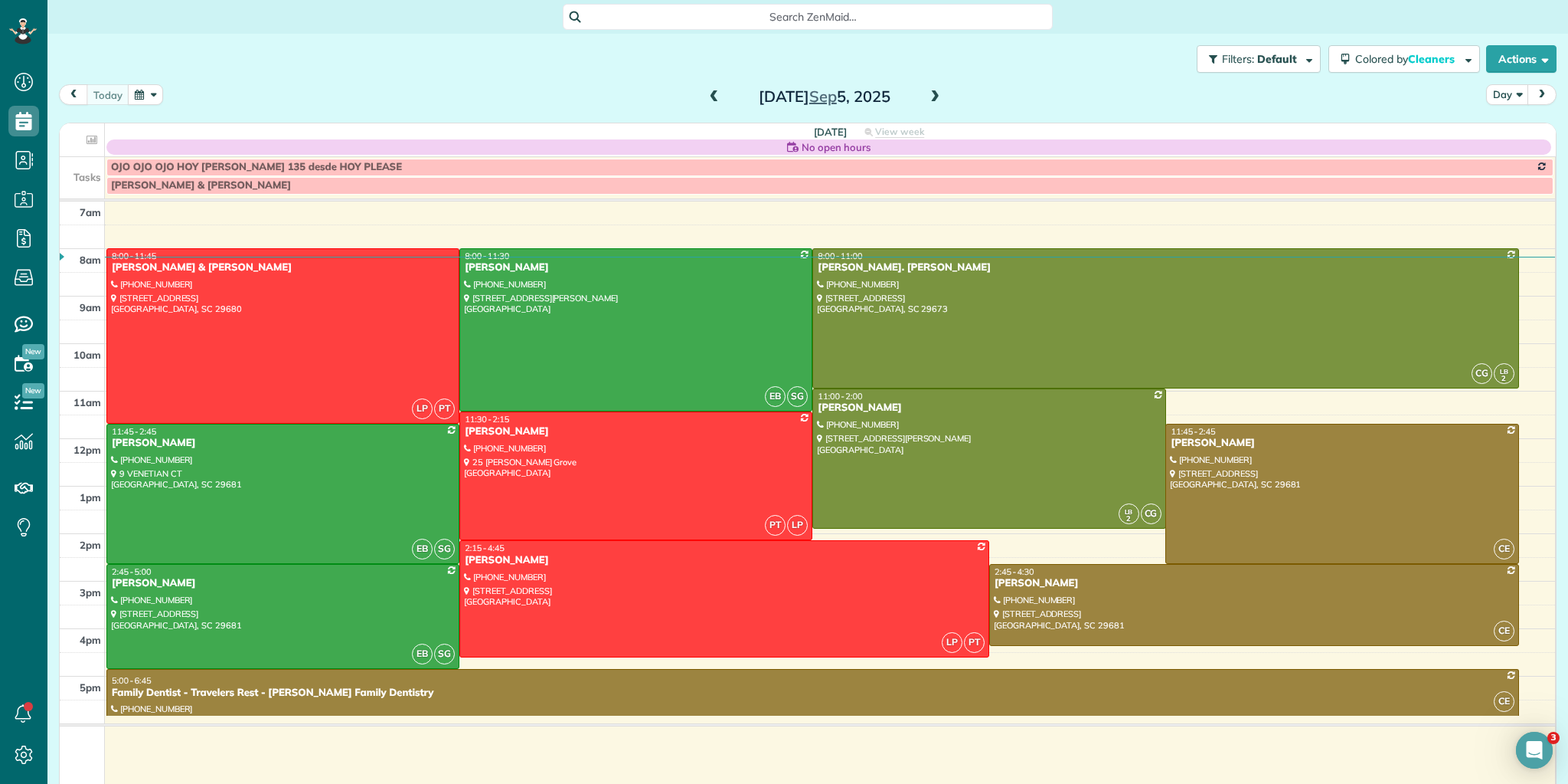
scroll to position [0, 0]
